Goal: Task Accomplishment & Management: Use online tool/utility

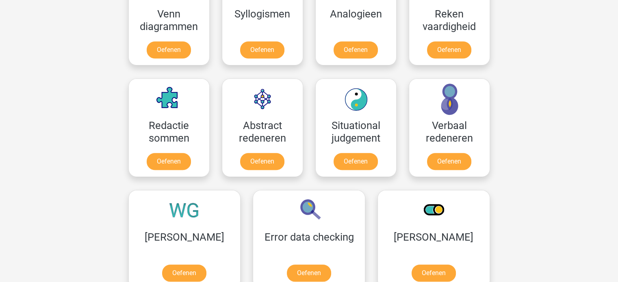
scroll to position [591, 0]
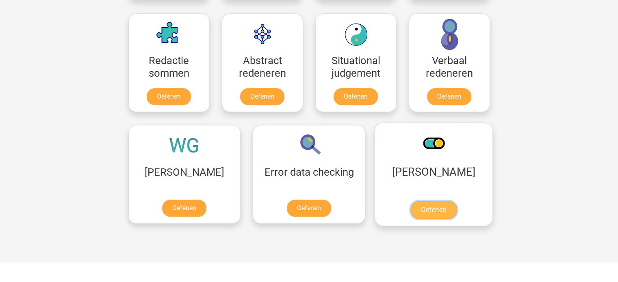
click at [411, 205] on link "Oefenen" at bounding box center [434, 210] width 46 height 18
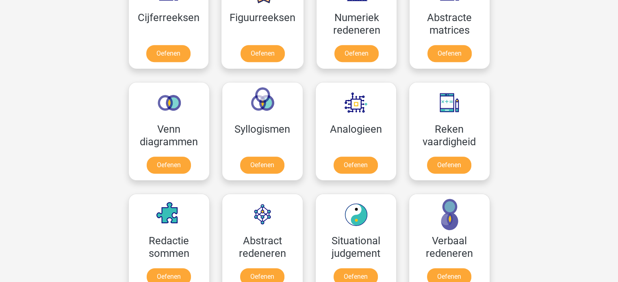
scroll to position [398, 0]
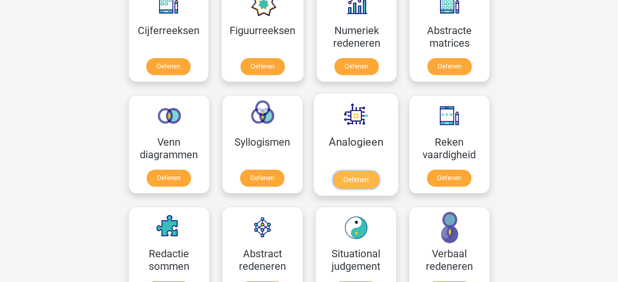
click at [356, 175] on link "Oefenen" at bounding box center [355, 180] width 46 height 18
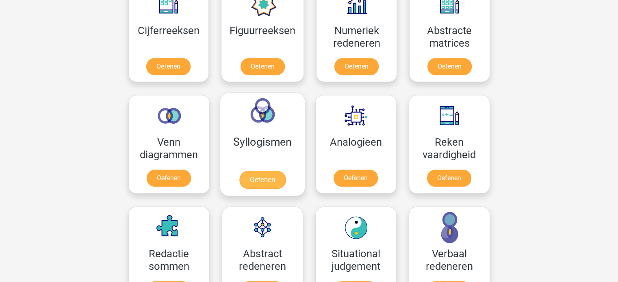
scroll to position [341, 0]
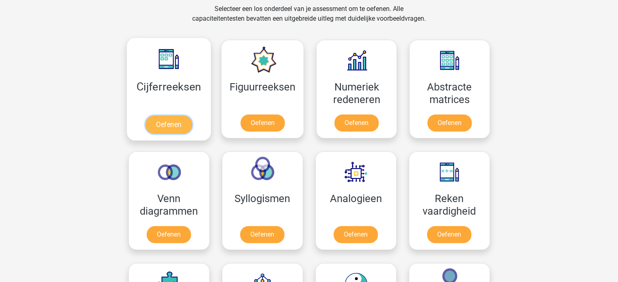
click at [172, 123] on link "Oefenen" at bounding box center [169, 125] width 46 height 18
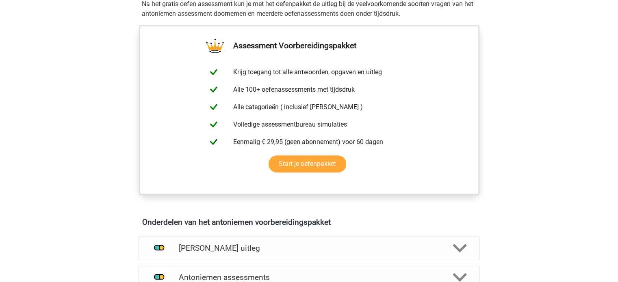
scroll to position [337, 0]
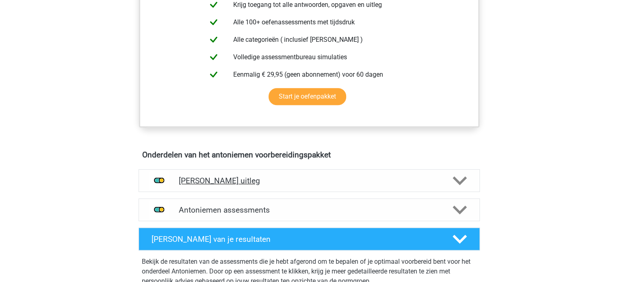
click at [460, 177] on icon at bounding box center [460, 181] width 14 height 14
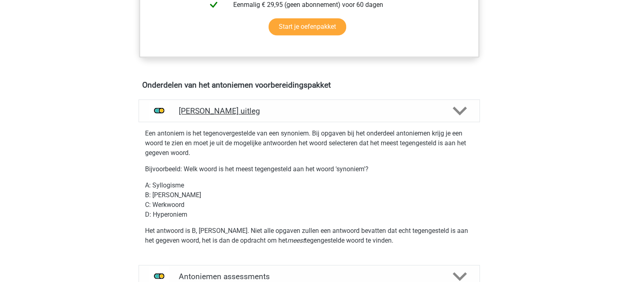
scroll to position [411, 0]
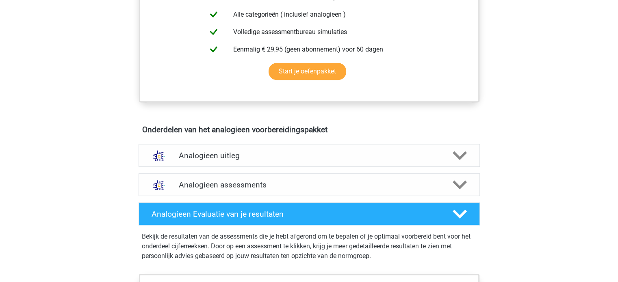
scroll to position [361, 0]
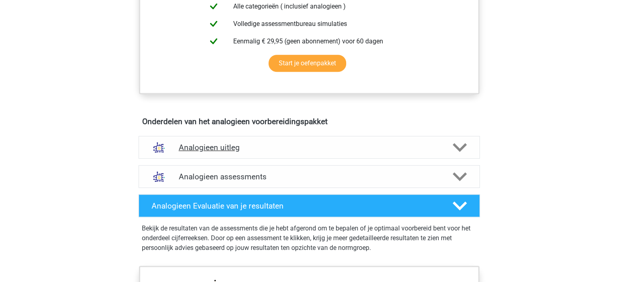
click at [465, 141] on icon at bounding box center [460, 148] width 14 height 14
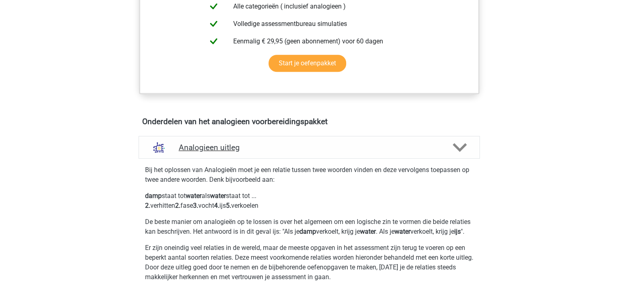
click at [465, 141] on icon at bounding box center [460, 148] width 14 height 14
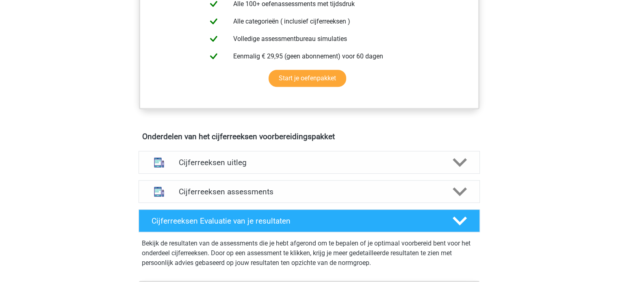
scroll to position [366, 0]
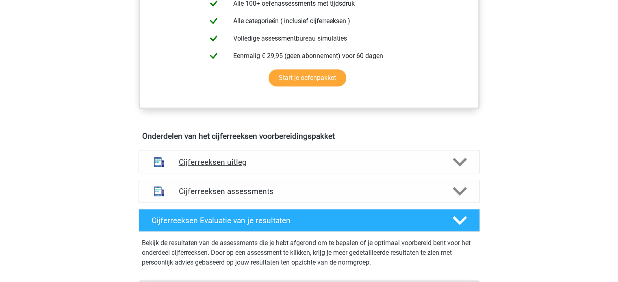
click at [462, 169] on icon at bounding box center [460, 162] width 14 height 14
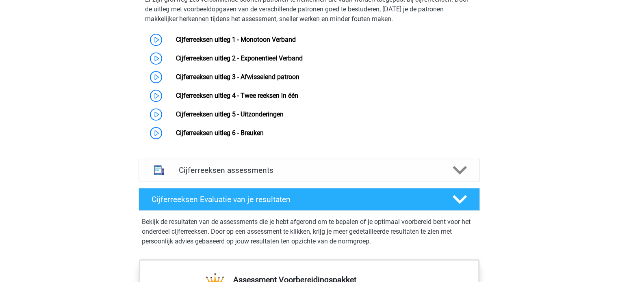
scroll to position [552, 0]
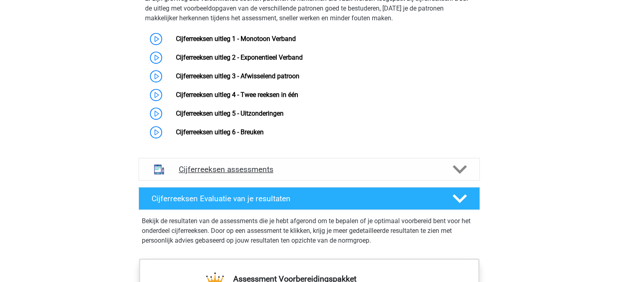
click at [458, 172] on icon at bounding box center [460, 170] width 14 height 14
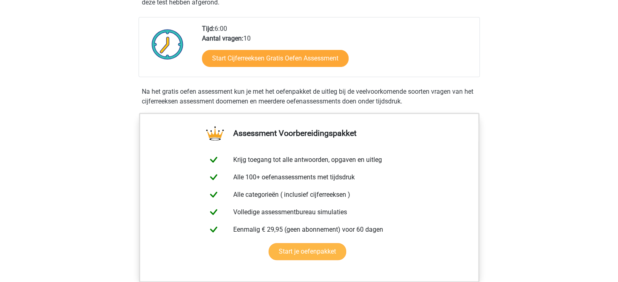
scroll to position [192, 0]
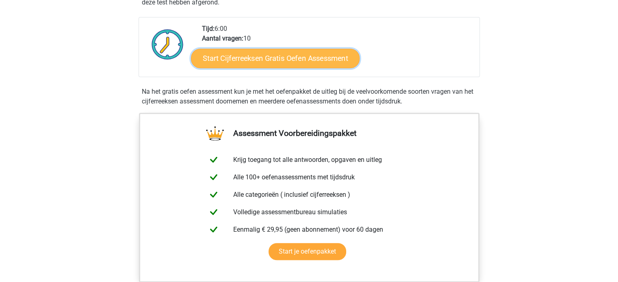
click at [293, 68] on link "Start Cijferreeksen Gratis Oefen Assessment" at bounding box center [275, 58] width 169 height 20
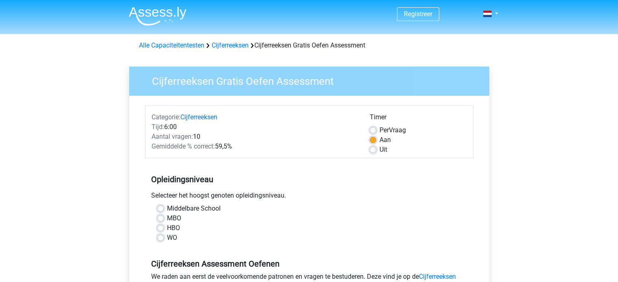
click at [167, 217] on label "MBO" at bounding box center [174, 219] width 14 height 10
click at [163, 217] on input "MBO" at bounding box center [160, 218] width 7 height 8
radio input "true"
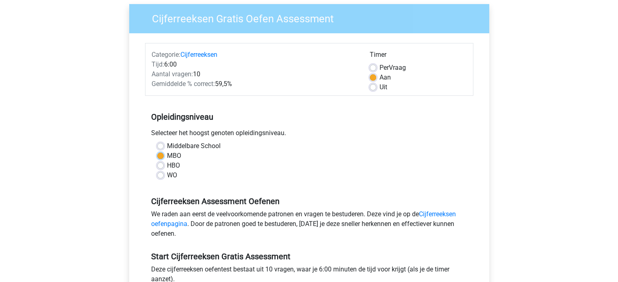
scroll to position [68, 0]
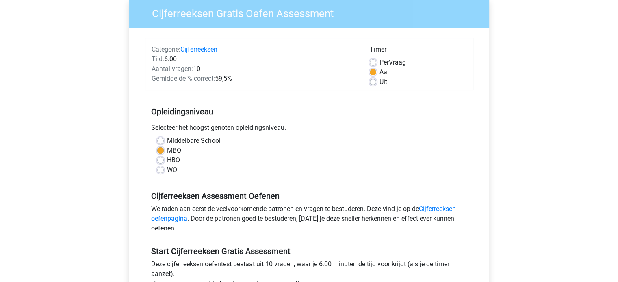
click at [167, 161] on label "HBO" at bounding box center [173, 161] width 13 height 10
click at [159, 161] on input "HBO" at bounding box center [160, 160] width 7 height 8
radio input "true"
click at [167, 170] on label "WO" at bounding box center [172, 170] width 10 height 10
click at [160, 170] on input "WO" at bounding box center [160, 169] width 7 height 8
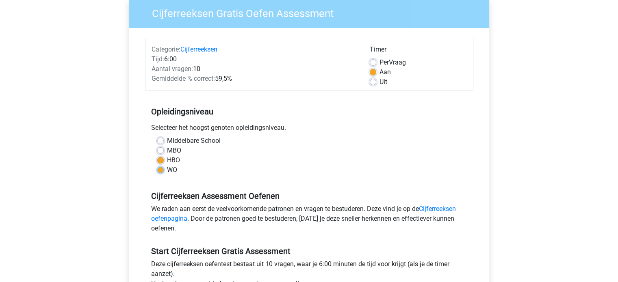
radio input "true"
click at [167, 153] on label "MBO" at bounding box center [174, 151] width 14 height 10
click at [161, 153] on input "MBO" at bounding box center [160, 150] width 7 height 8
radio input "true"
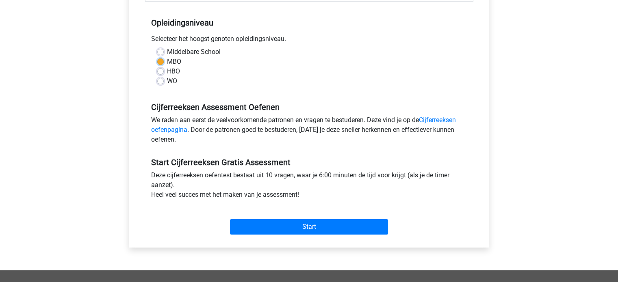
scroll to position [161, 0]
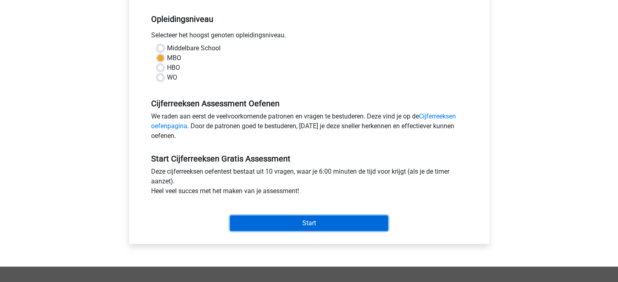
click at [283, 224] on input "Start" at bounding box center [309, 223] width 158 height 15
click at [326, 219] on input "Start" at bounding box center [309, 223] width 158 height 15
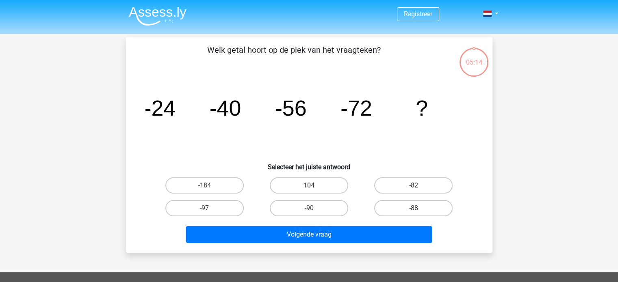
click at [416, 209] on input "-88" at bounding box center [416, 211] width 5 height 5
radio input "true"
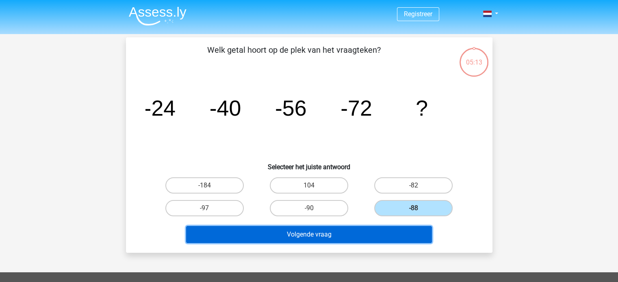
click at [396, 230] on button "Volgende vraag" at bounding box center [309, 234] width 246 height 17
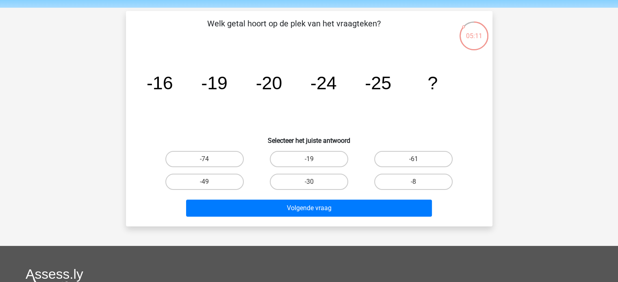
scroll to position [26, 0]
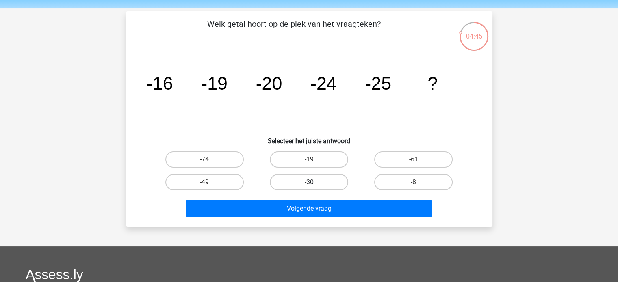
click at [317, 187] on label "-30" at bounding box center [309, 182] width 78 height 16
click at [314, 187] on input "-30" at bounding box center [311, 185] width 5 height 5
radio input "true"
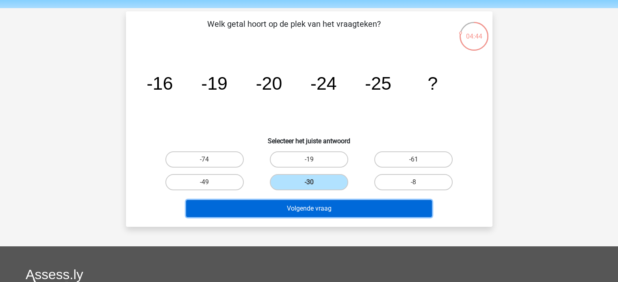
click at [316, 208] on button "Volgende vraag" at bounding box center [309, 208] width 246 height 17
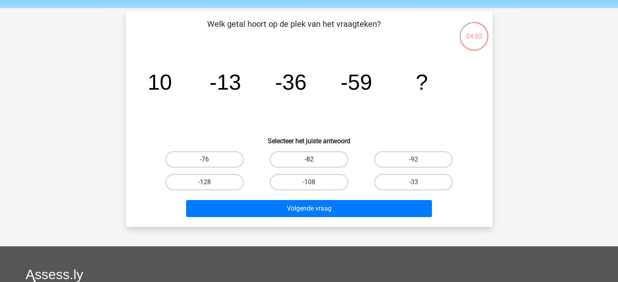
click at [324, 161] on label "-82" at bounding box center [309, 160] width 78 height 16
click at [314, 161] on input "-82" at bounding box center [311, 162] width 5 height 5
radio input "true"
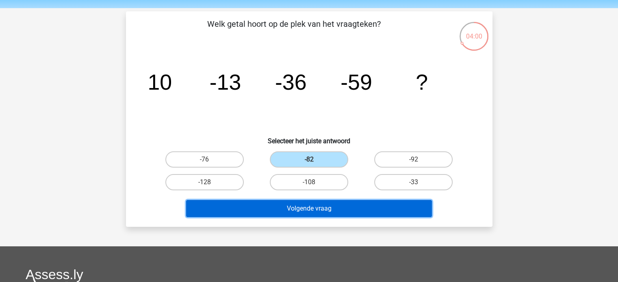
click at [323, 203] on button "Volgende vraag" at bounding box center [309, 208] width 246 height 17
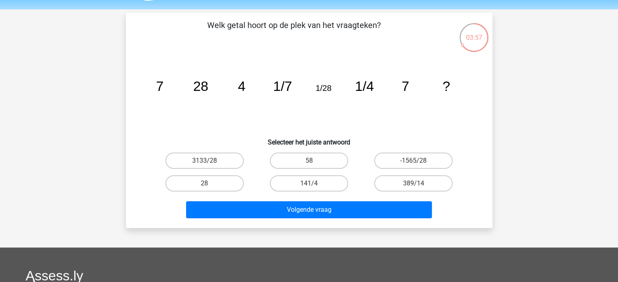
scroll to position [24, 0]
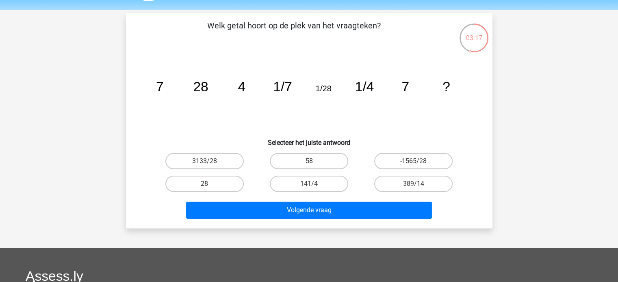
click at [231, 187] on label "28" at bounding box center [204, 184] width 78 height 16
click at [210, 187] on input "28" at bounding box center [206, 186] width 5 height 5
radio input "true"
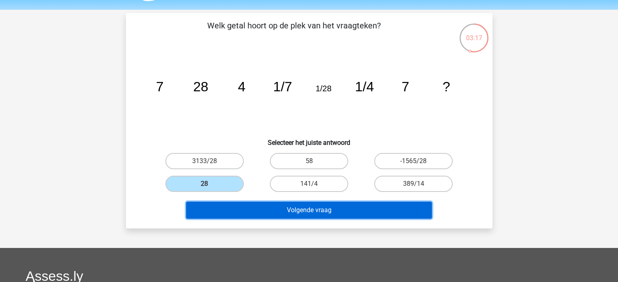
click at [246, 208] on button "Volgende vraag" at bounding box center [309, 210] width 246 height 17
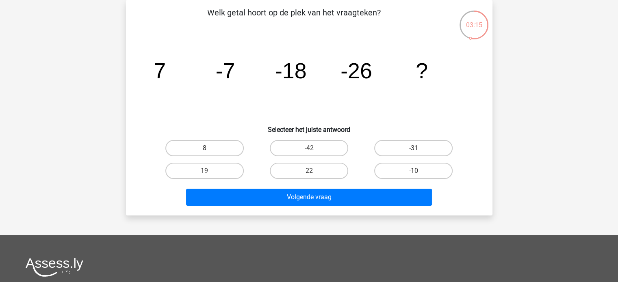
scroll to position [9, 0]
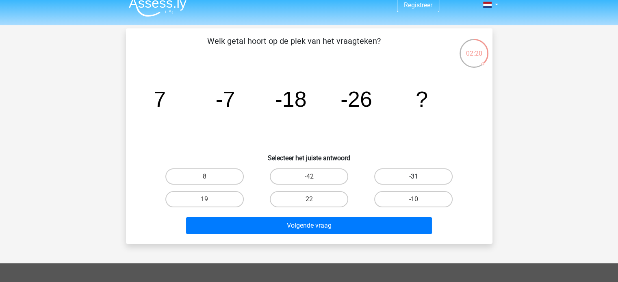
click at [422, 175] on label "-31" at bounding box center [413, 177] width 78 height 16
click at [419, 177] on input "-31" at bounding box center [416, 179] width 5 height 5
radio input "true"
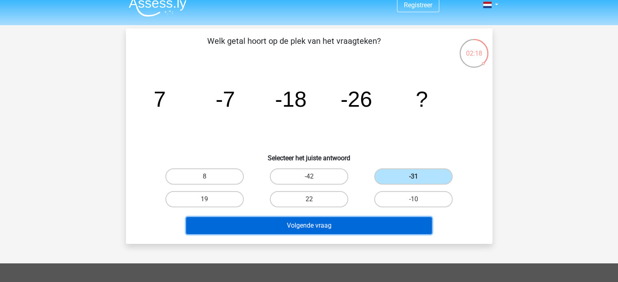
click at [398, 224] on button "Volgende vraag" at bounding box center [309, 225] width 246 height 17
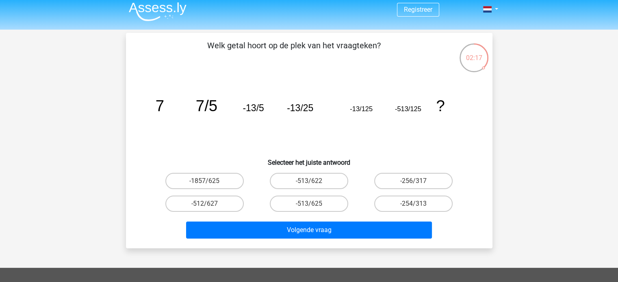
scroll to position [4, 0]
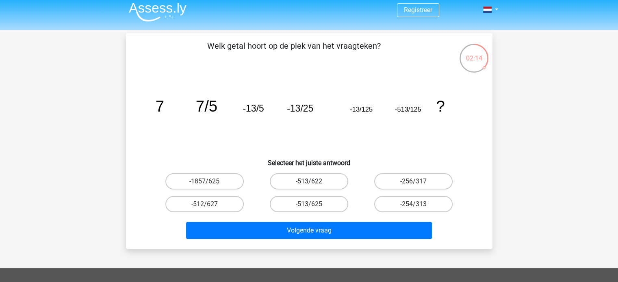
click at [303, 180] on label "-513/622" at bounding box center [309, 182] width 78 height 16
click at [309, 182] on input "-513/622" at bounding box center [311, 184] width 5 height 5
radio input "true"
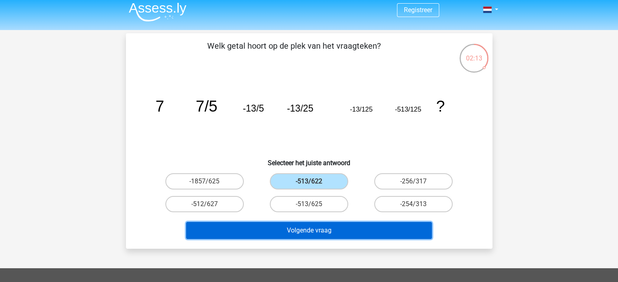
click at [309, 234] on button "Volgende vraag" at bounding box center [309, 230] width 246 height 17
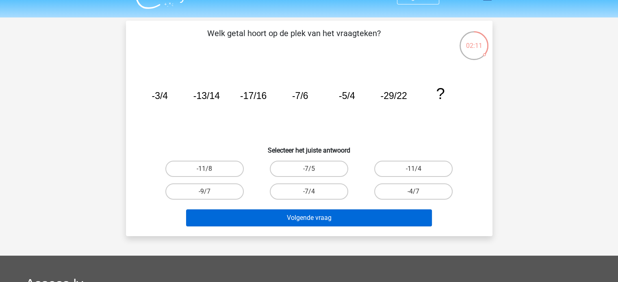
scroll to position [16, 0]
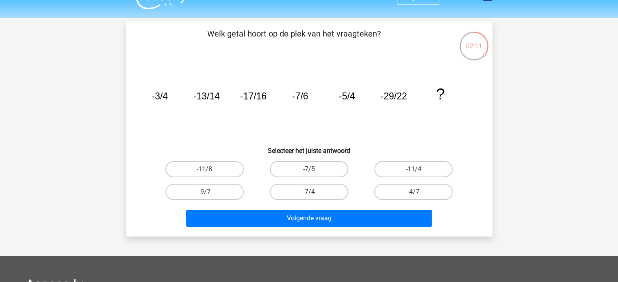
click at [333, 190] on label "-7/4" at bounding box center [309, 192] width 78 height 16
click at [314, 192] on input "-7/4" at bounding box center [311, 194] width 5 height 5
radio input "true"
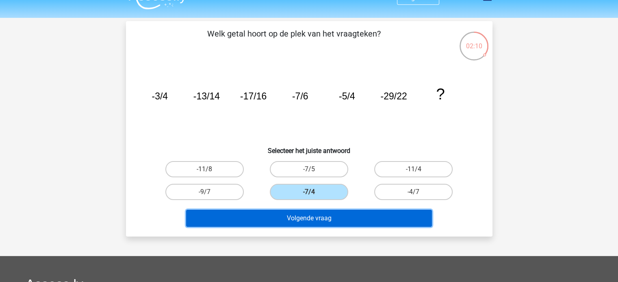
click at [337, 223] on button "Volgende vraag" at bounding box center [309, 218] width 246 height 17
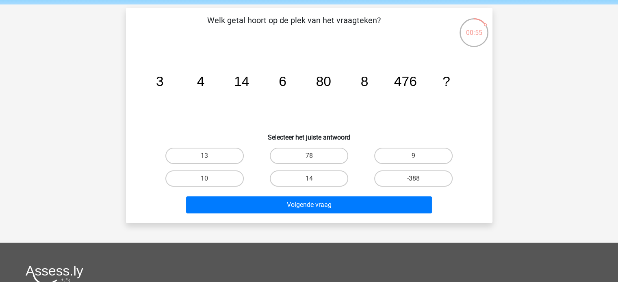
scroll to position [29, 0]
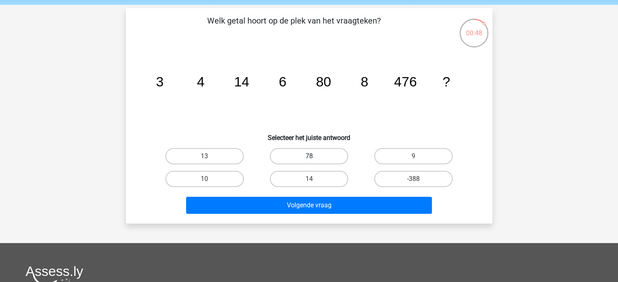
click at [300, 150] on label "78" at bounding box center [309, 156] width 78 height 16
click at [309, 156] on input "78" at bounding box center [311, 158] width 5 height 5
radio input "true"
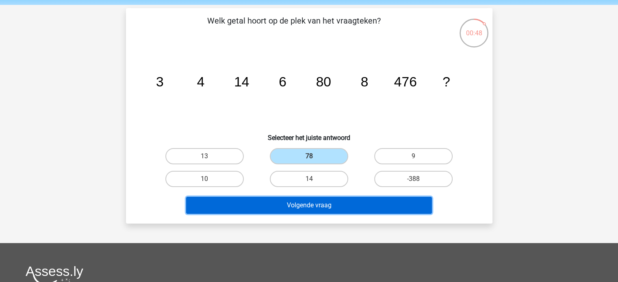
click at [325, 211] on button "Volgende vraag" at bounding box center [309, 205] width 246 height 17
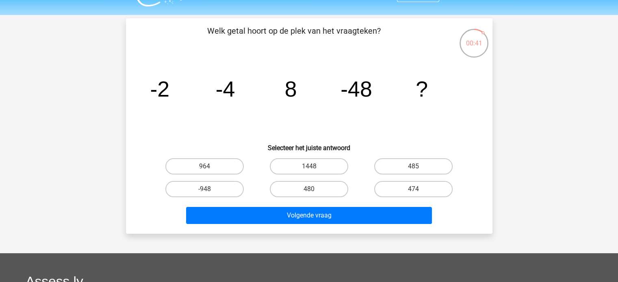
scroll to position [17, 0]
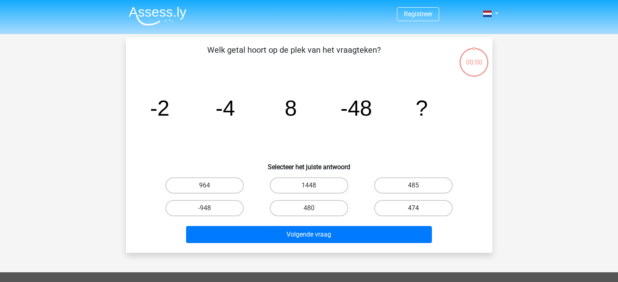
scroll to position [17, 0]
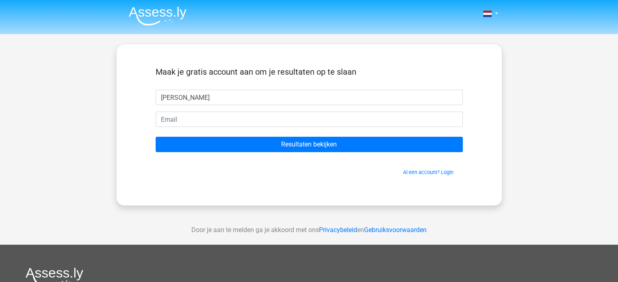
type input "[PERSON_NAME]"
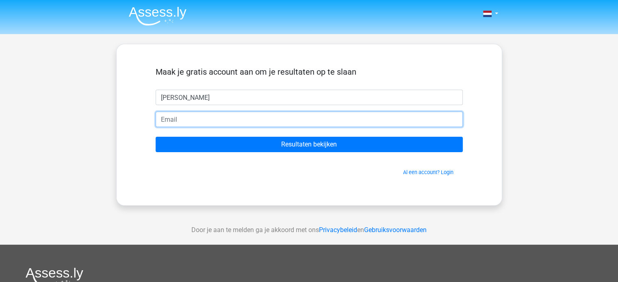
click at [228, 120] on input "email" at bounding box center [309, 119] width 307 height 15
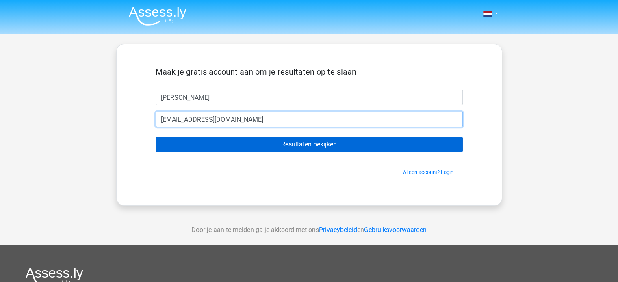
type input "christiaanhollart@hotmail.com"
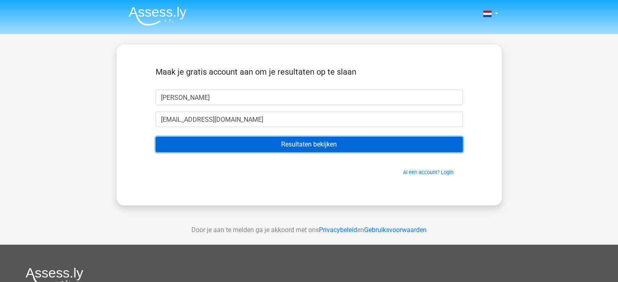
click at [230, 145] on input "Resultaten bekijken" at bounding box center [309, 144] width 307 height 15
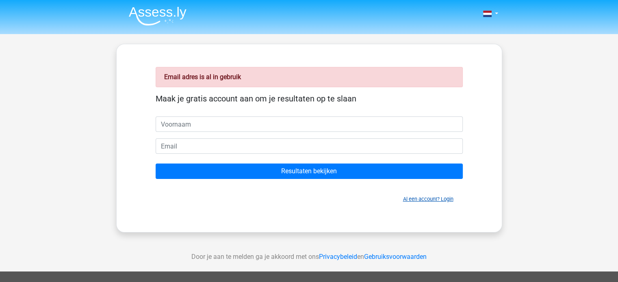
click at [419, 201] on link "Al een account? Login" at bounding box center [428, 199] width 50 height 6
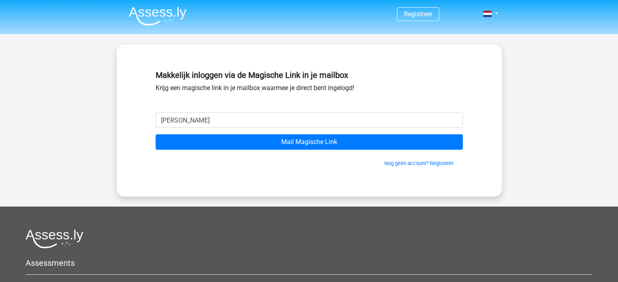
type input "[EMAIL_ADDRESS][DOMAIN_NAME]"
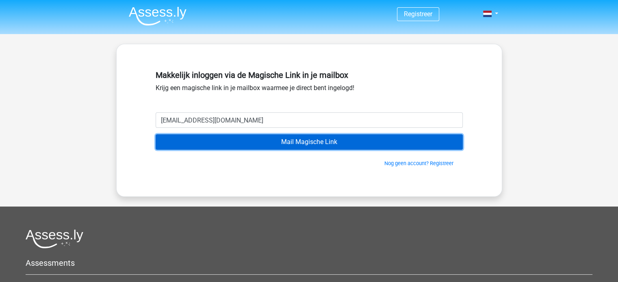
click at [247, 142] on input "Mail Magische Link" at bounding box center [309, 142] width 307 height 15
